Goal: Information Seeking & Learning: Learn about a topic

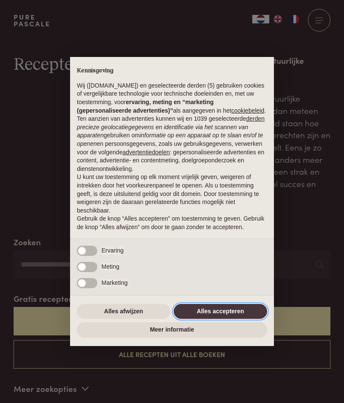
click at [230, 319] on button "Alles accepteren" at bounding box center [220, 311] width 93 height 15
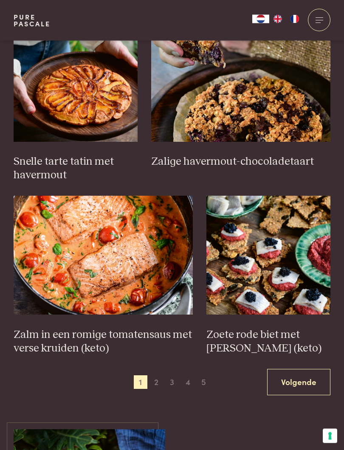
scroll to position [1091, 0]
click at [157, 376] on span "2" at bounding box center [157, 383] width 14 height 14
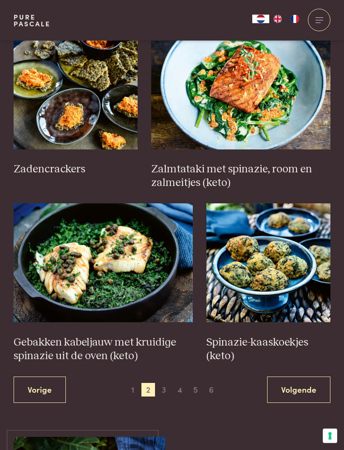
scroll to position [1084, 0]
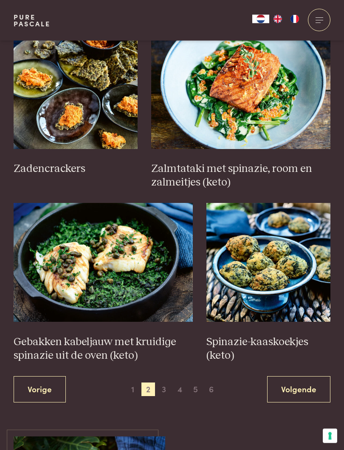
click at [169, 383] on span "3" at bounding box center [164, 390] width 14 height 14
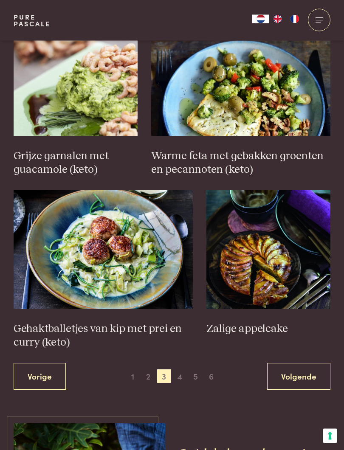
scroll to position [1152, 0]
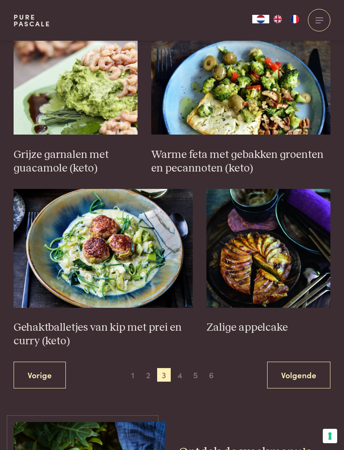
click at [186, 369] on span "4" at bounding box center [180, 375] width 14 height 14
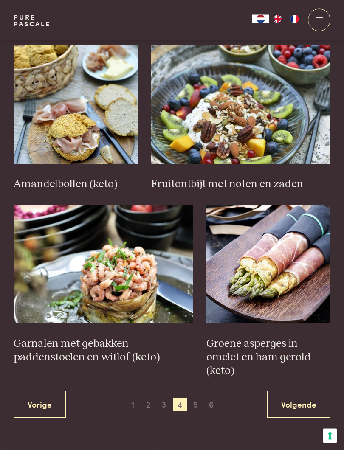
scroll to position [1083, 0]
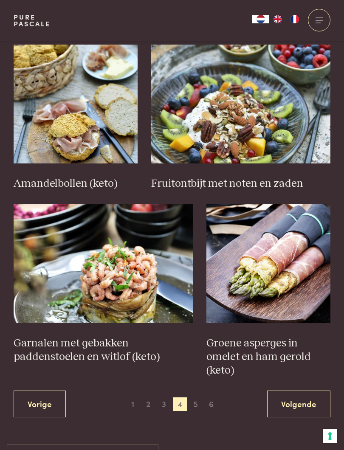
click at [197, 398] on span "5" at bounding box center [196, 405] width 14 height 14
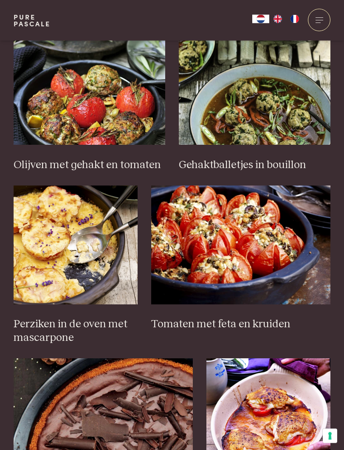
scroll to position [929, 0]
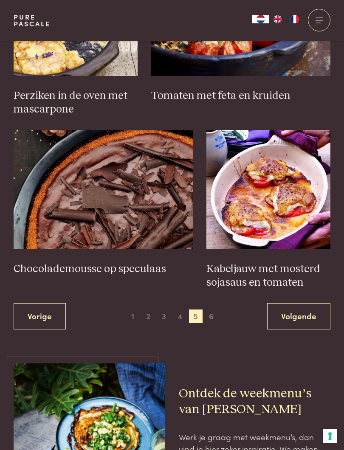
click at [215, 311] on span "6" at bounding box center [212, 317] width 14 height 14
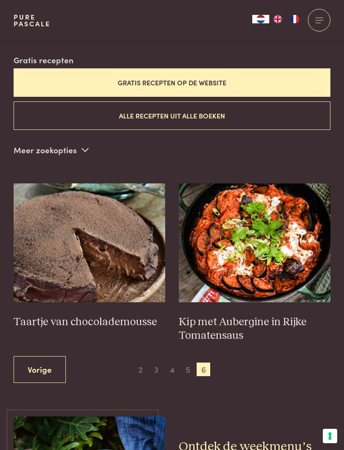
scroll to position [199, 0]
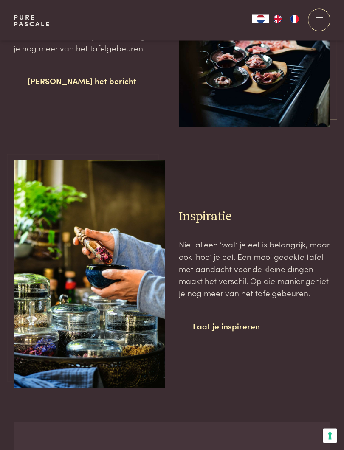
scroll to position [1563, 0]
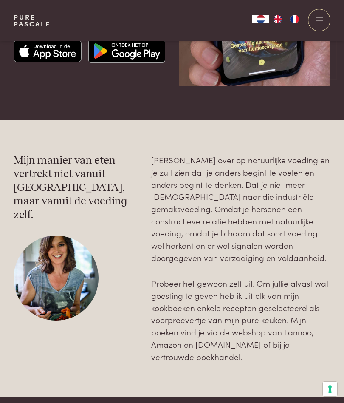
scroll to position [1032, 0]
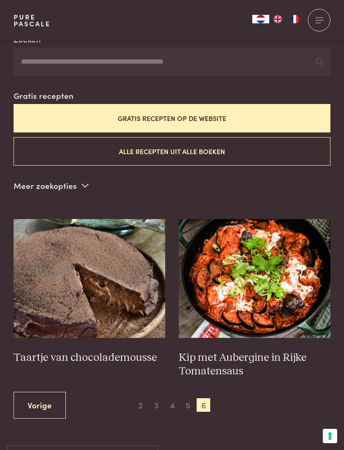
click at [192, 156] on button "Alle recepten uit alle boeken" at bounding box center [172, 151] width 317 height 28
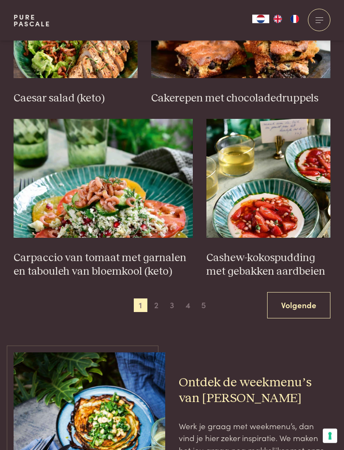
scroll to position [1167, 0]
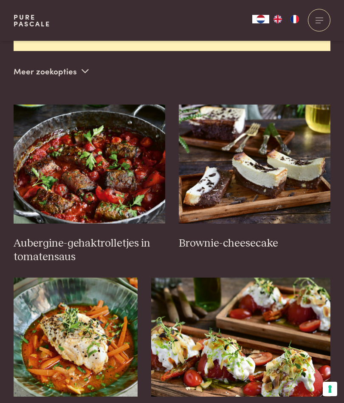
scroll to position [316, 0]
